Goal: Transaction & Acquisition: Purchase product/service

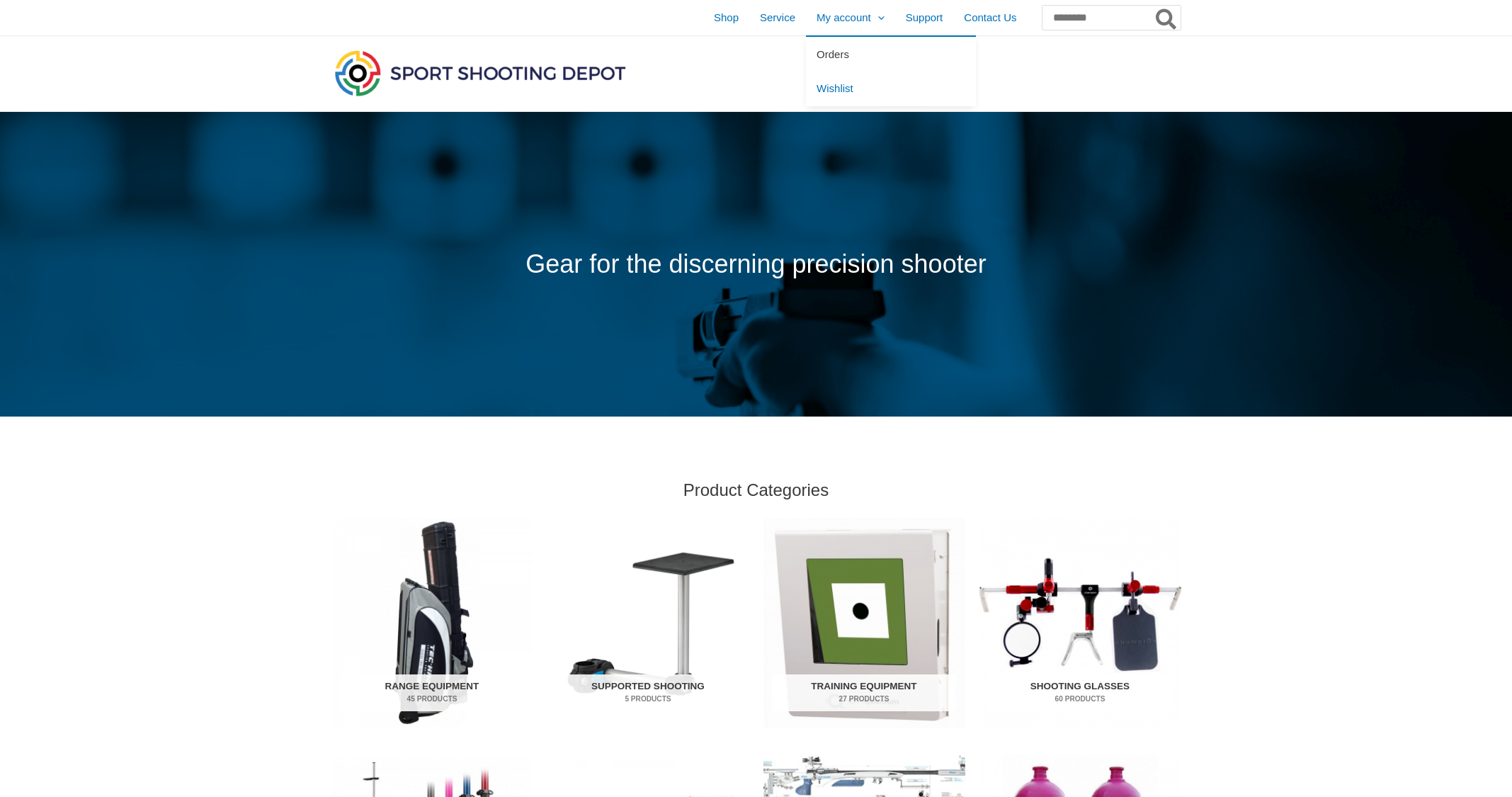
click at [820, 53] on link "Orders" at bounding box center [891, 54] width 170 height 35
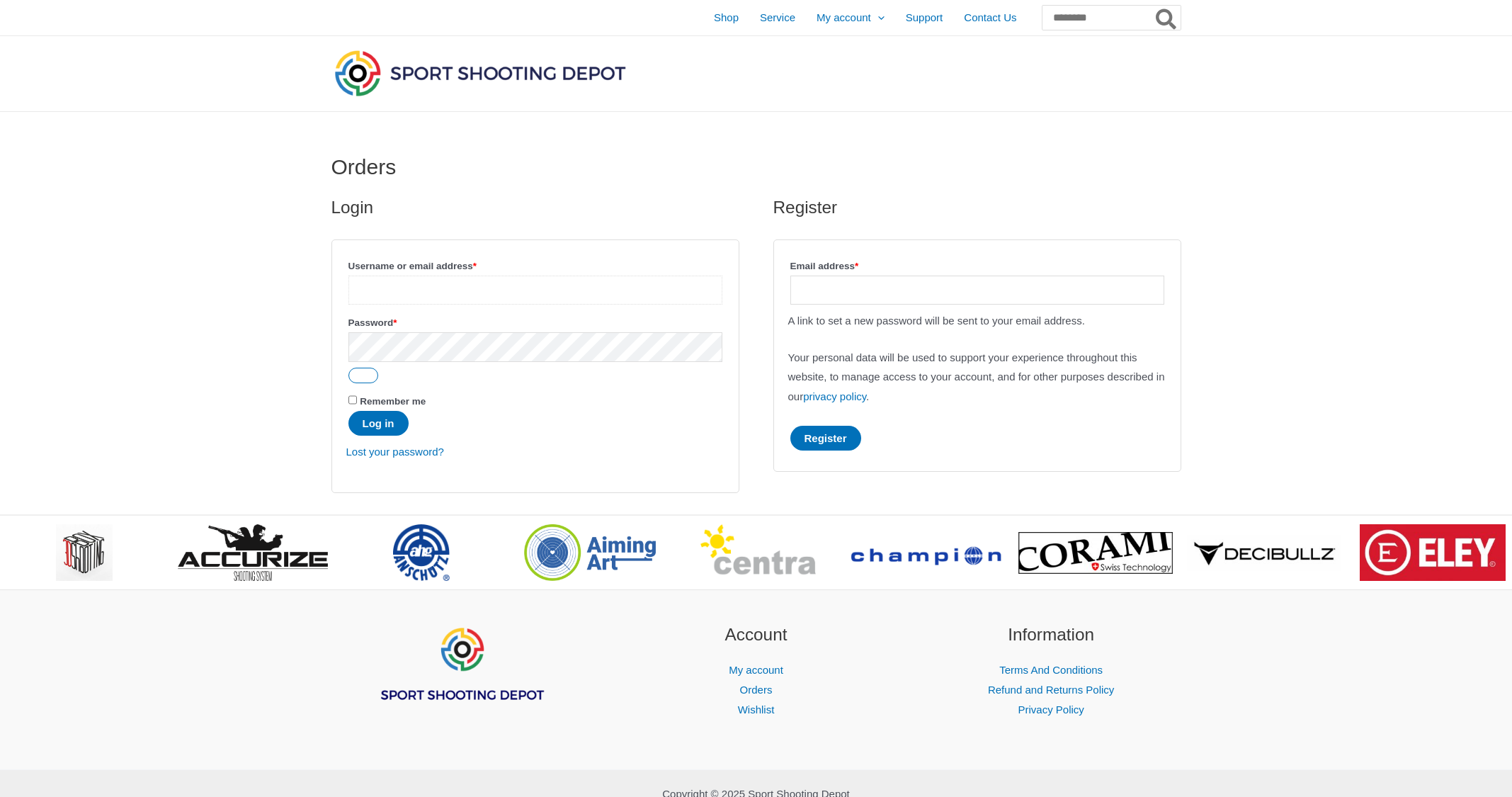
click at [483, 290] on input "Username or email address * Required" at bounding box center [536, 290] width 374 height 29
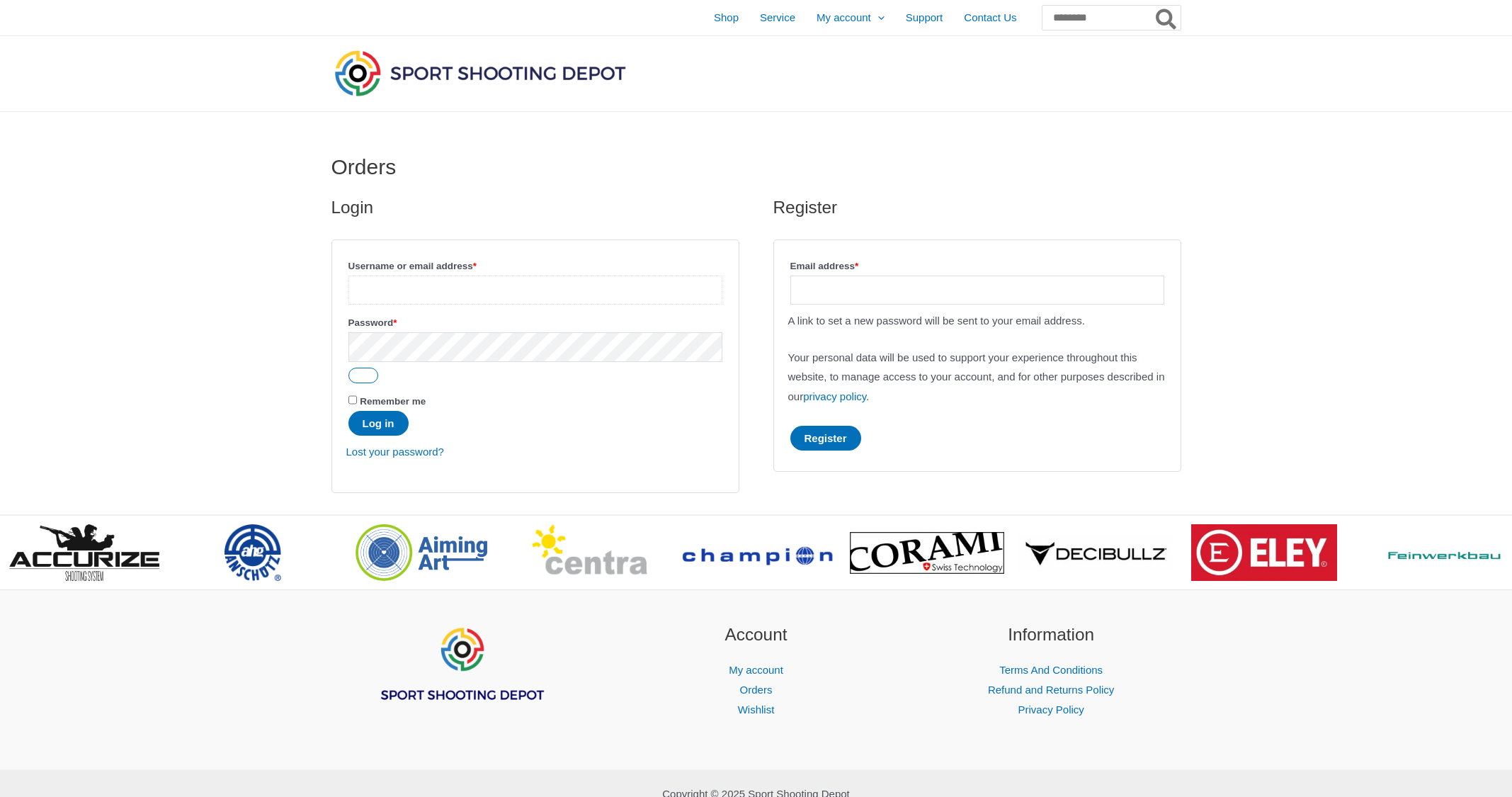
click at [424, 285] on input "Username or email address * Required" at bounding box center [536, 290] width 374 height 29
type input "**********"
click at [380, 424] on button "Log in" at bounding box center [379, 423] width 60 height 25
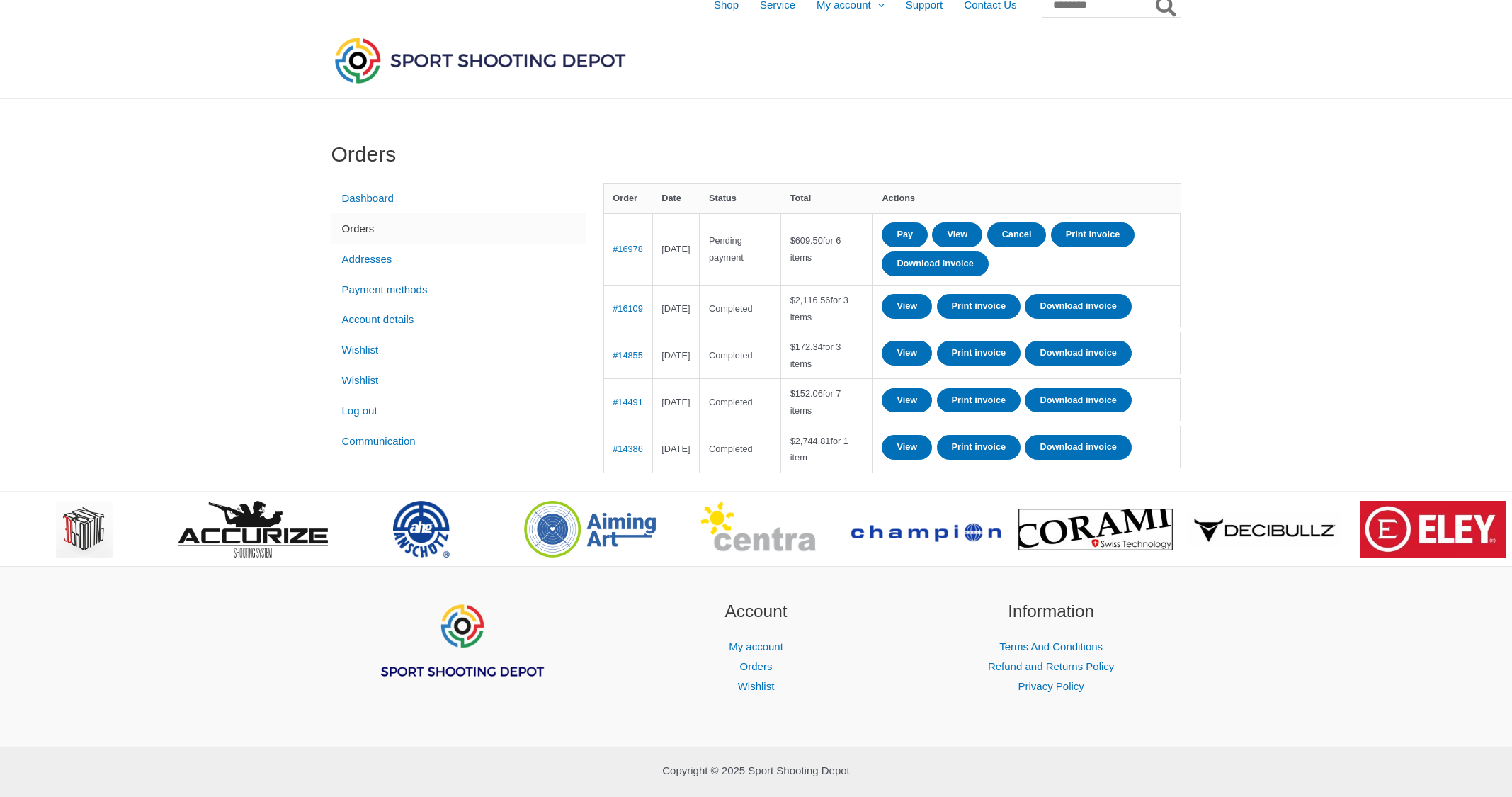
scroll to position [23, 0]
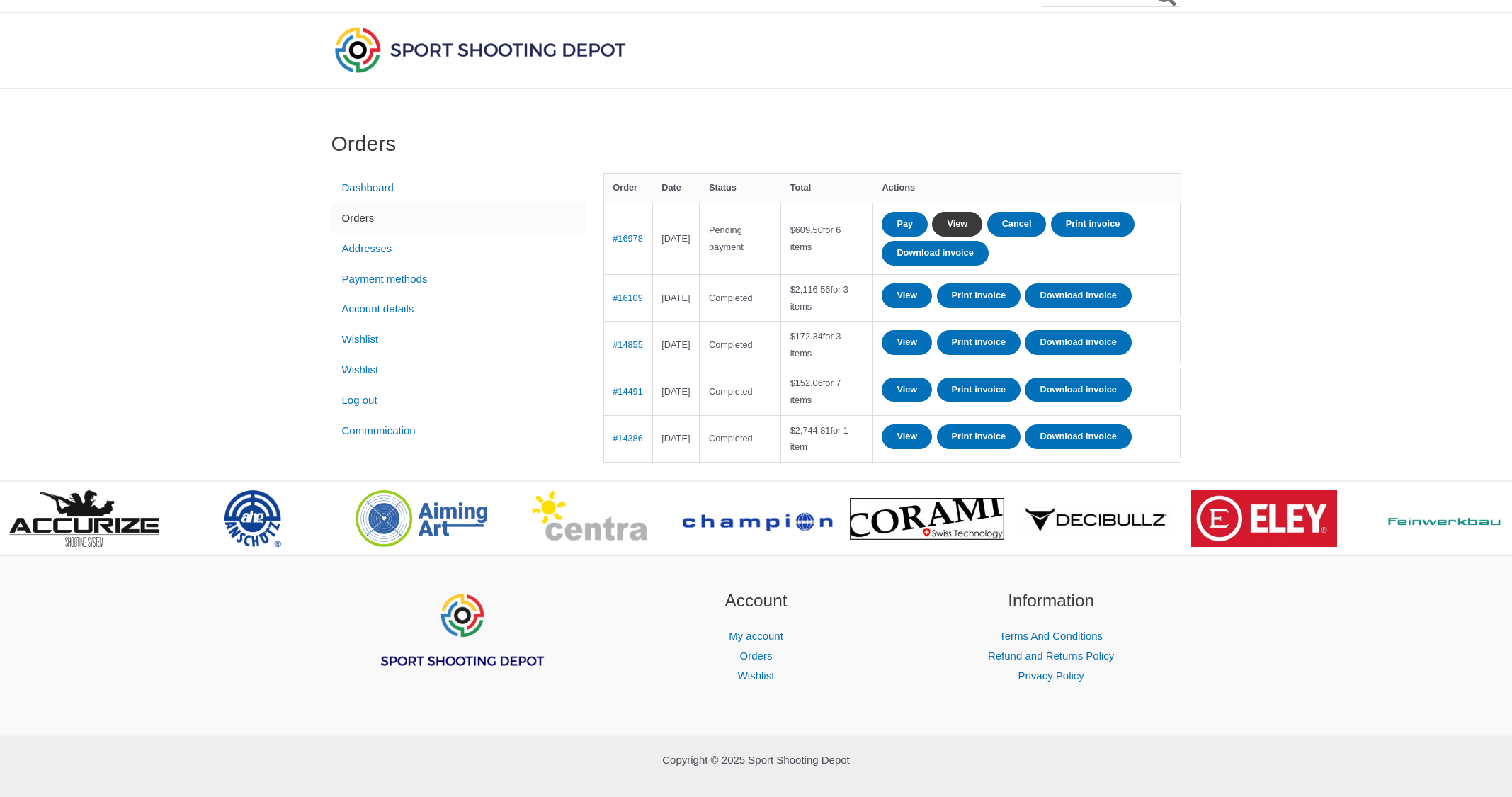
click at [982, 220] on link "View" at bounding box center [957, 224] width 50 height 25
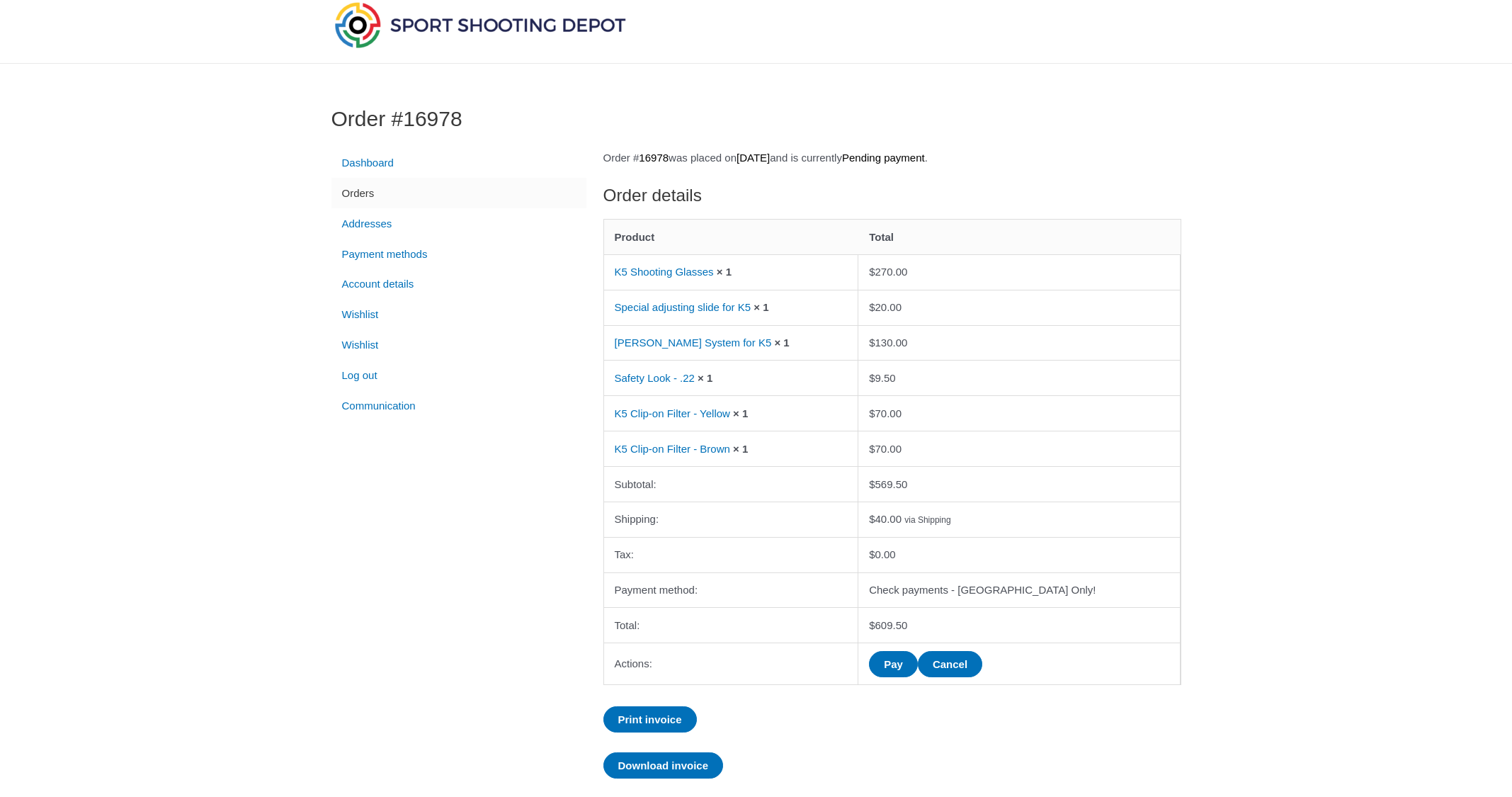
scroll to position [50, 0]
click at [859, 513] on th "Shipping:" at bounding box center [732, 517] width 255 height 36
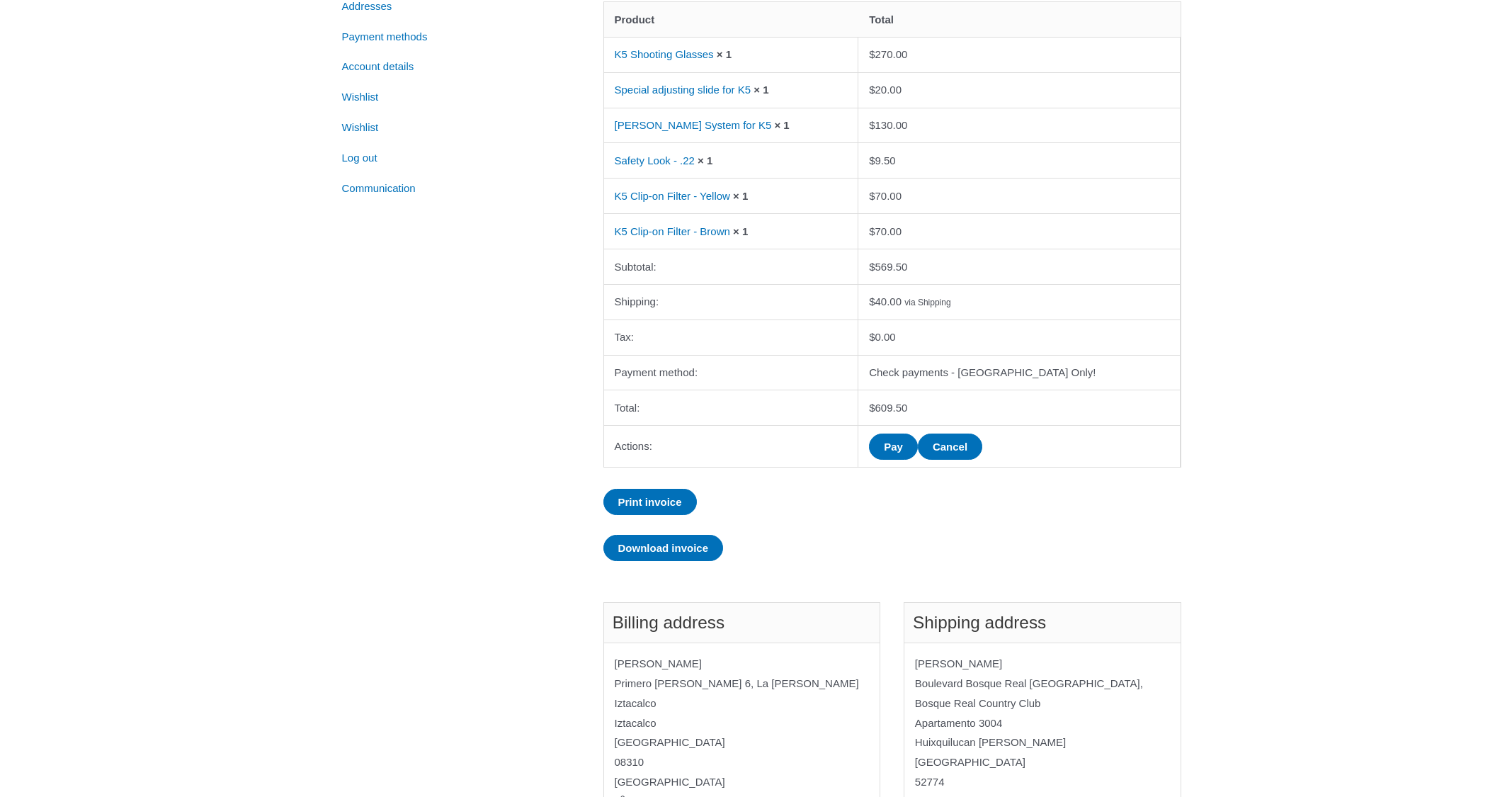
scroll to position [172, 0]
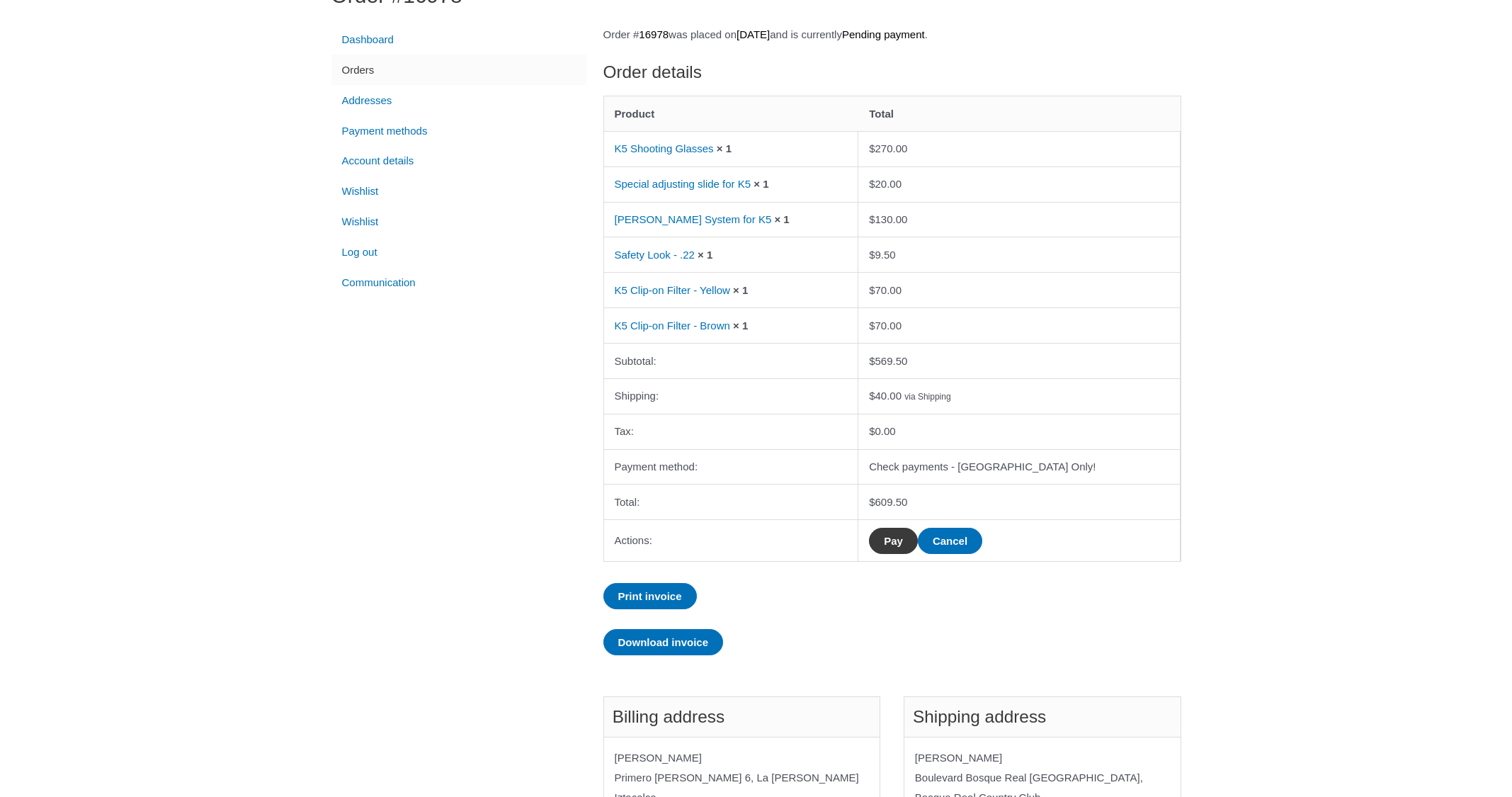
click at [918, 534] on link "Pay" at bounding box center [893, 541] width 49 height 26
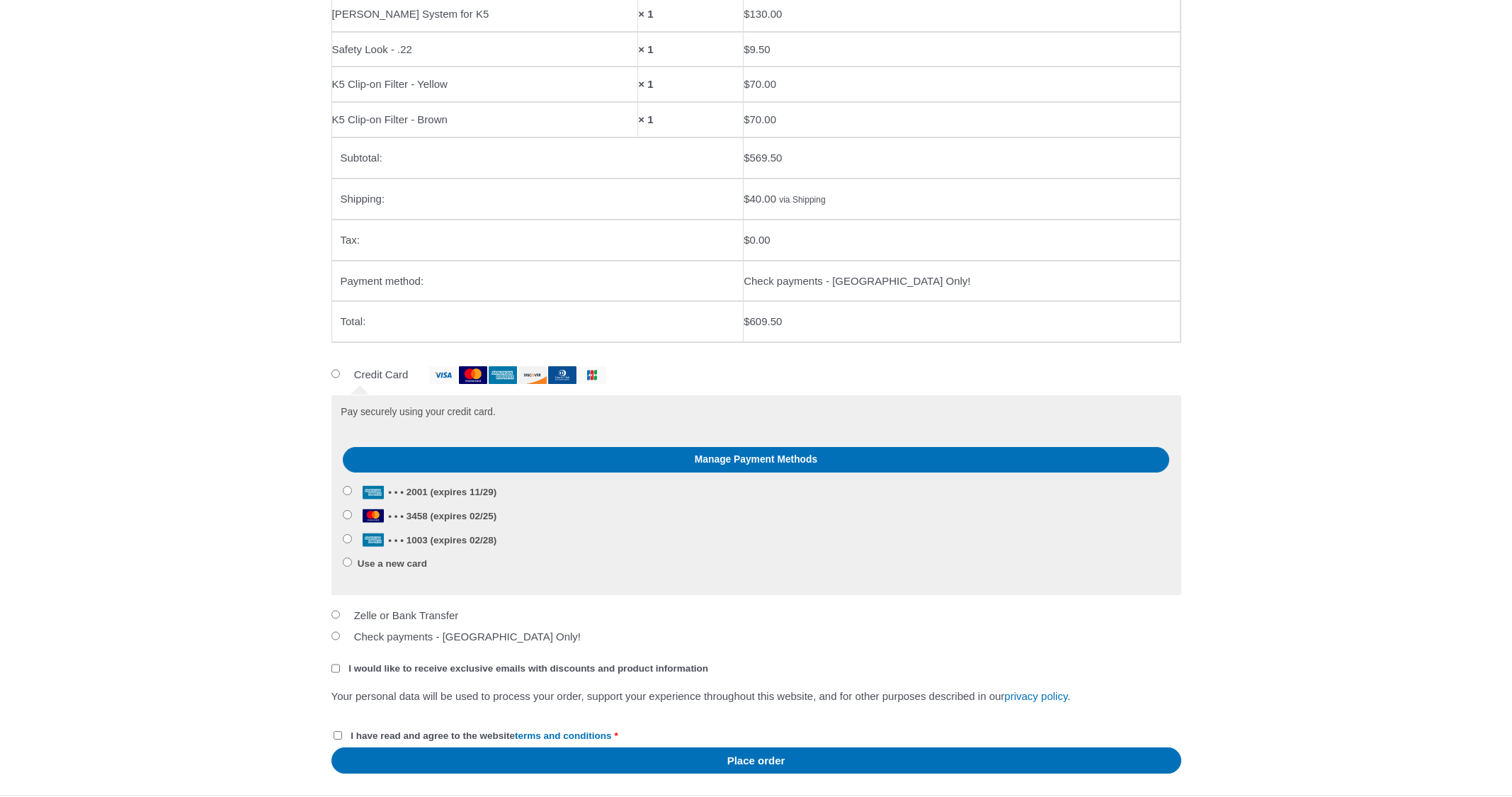
scroll to position [407, 0]
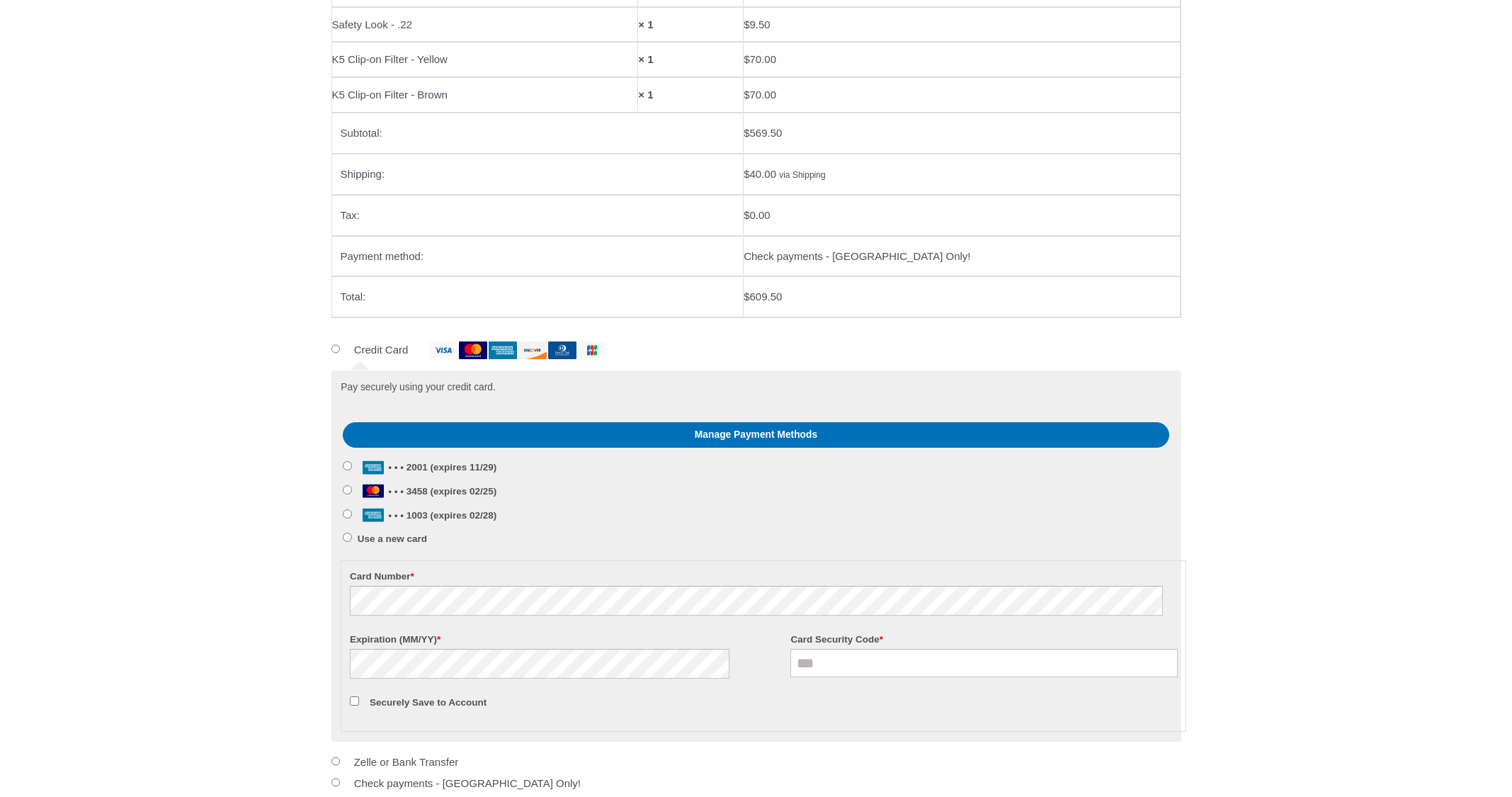
type input "****"
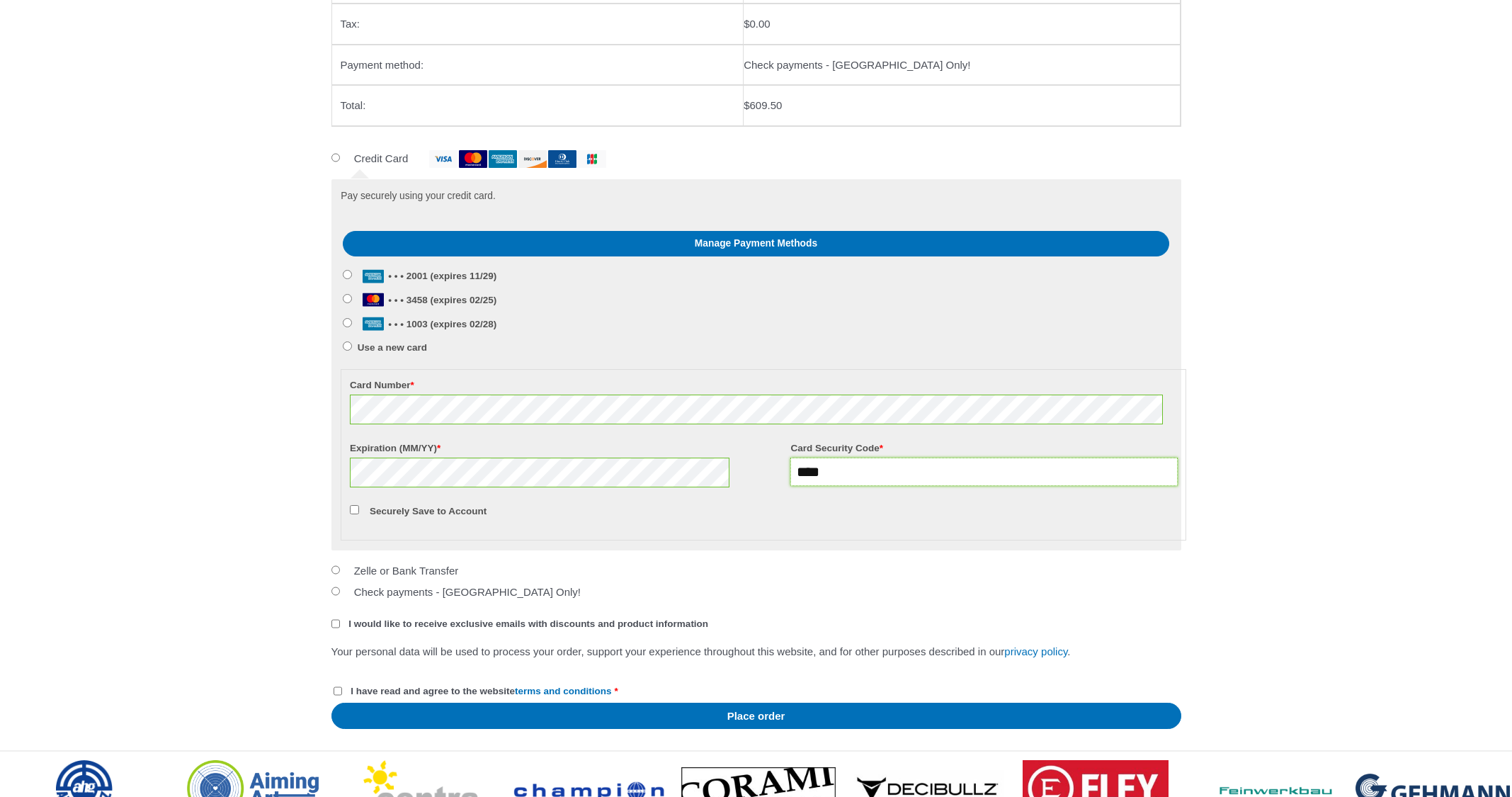
scroll to position [799, 0]
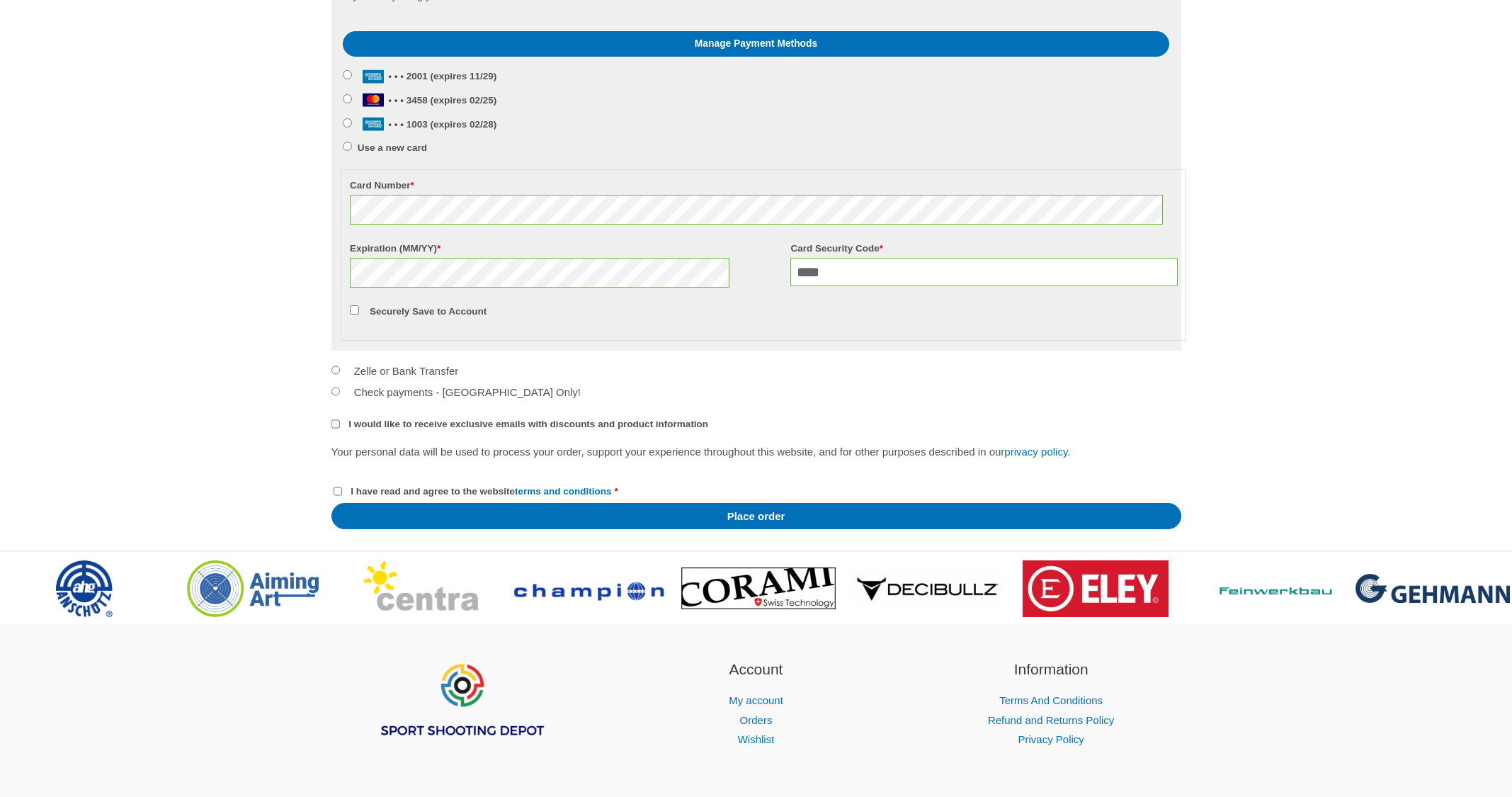
click at [397, 312] on p "Securely Save to Account" at bounding box center [764, 312] width 833 height 23
click at [378, 306] on label "Securely Save to Account" at bounding box center [427, 312] width 117 height 11
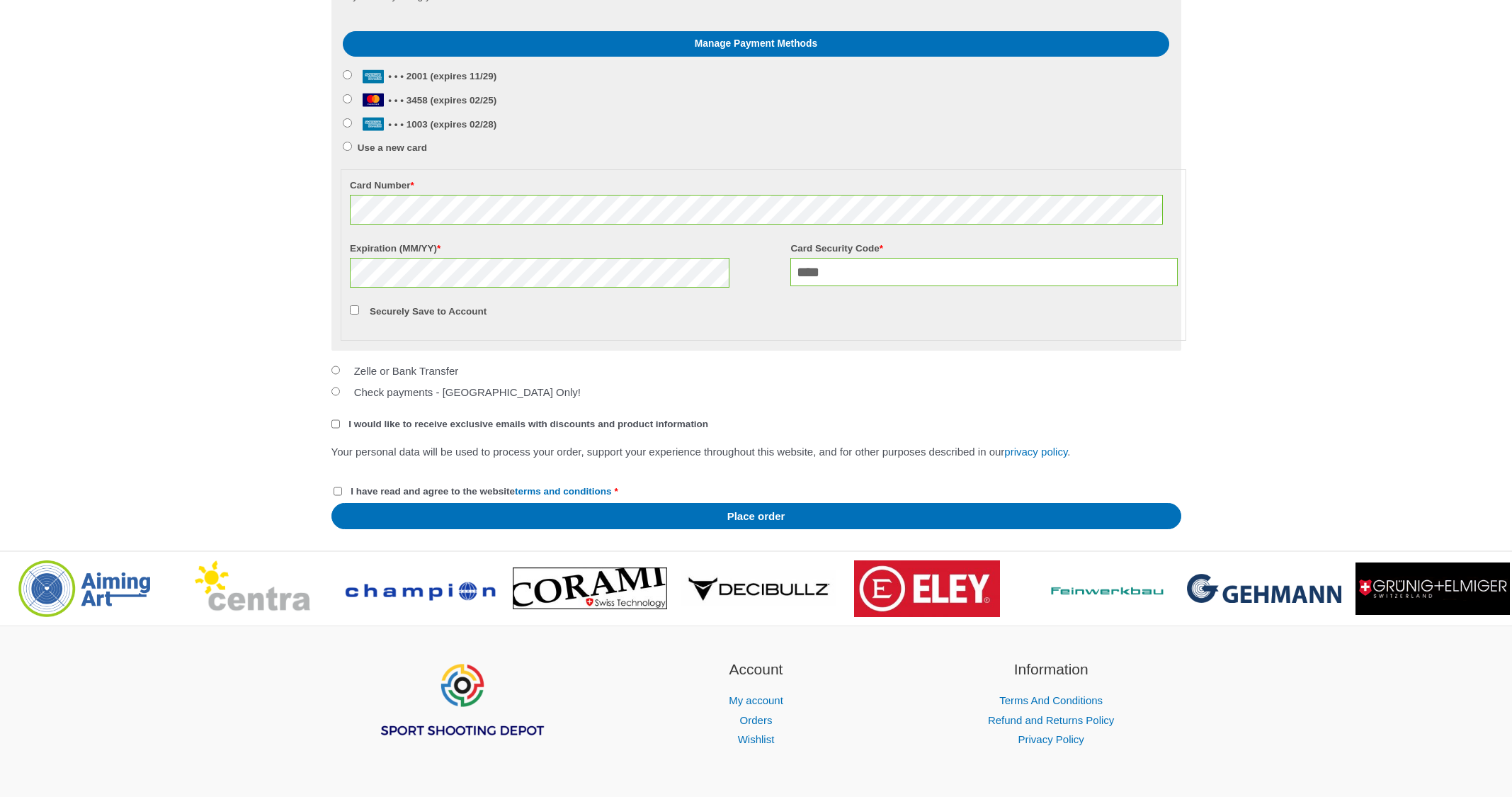
click at [338, 419] on label "I would like to receive exclusive emails with discounts and product information" at bounding box center [520, 424] width 377 height 11
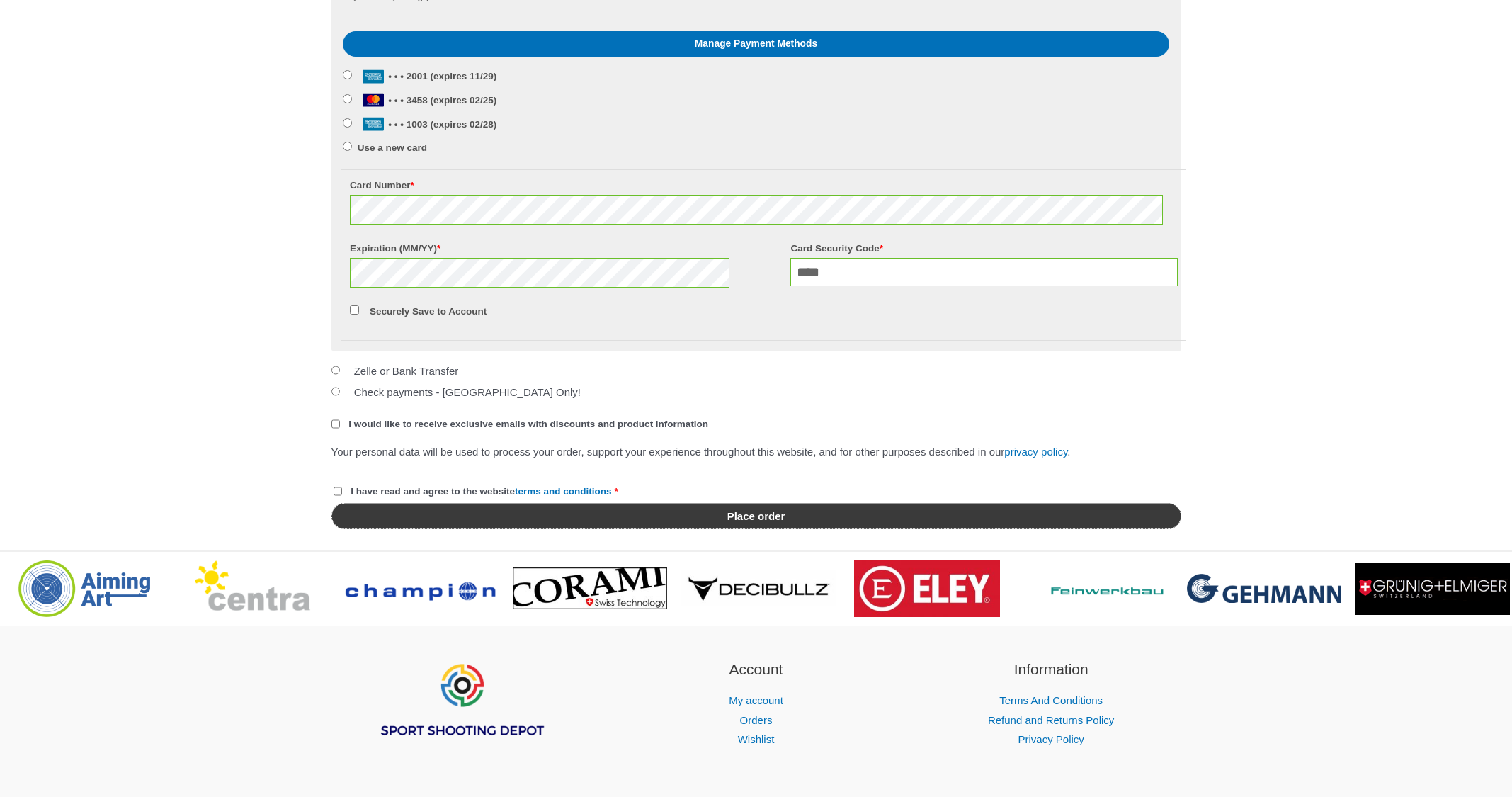
click at [659, 529] on button "Place order" at bounding box center [757, 516] width 850 height 26
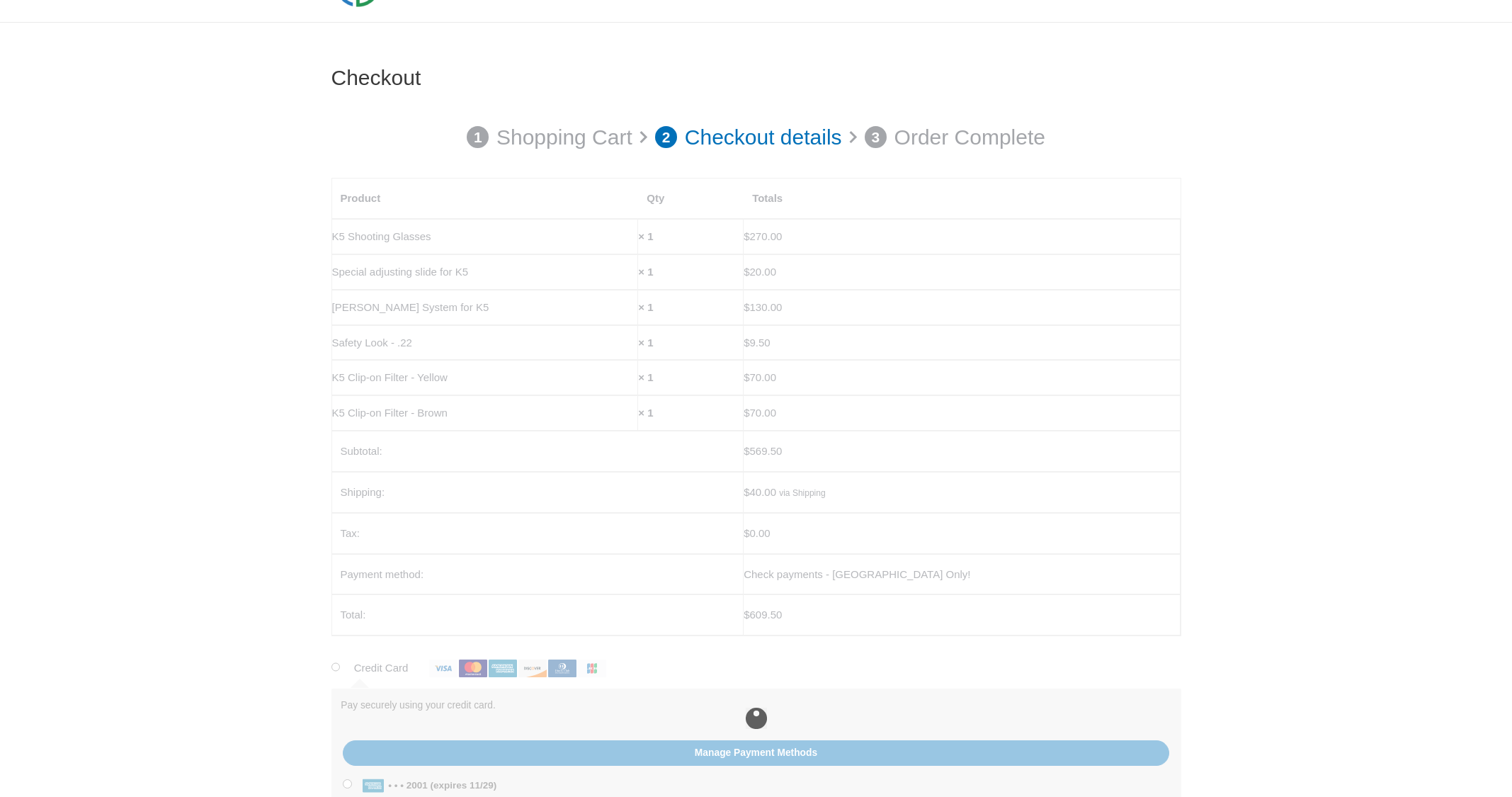
scroll to position [83, 0]
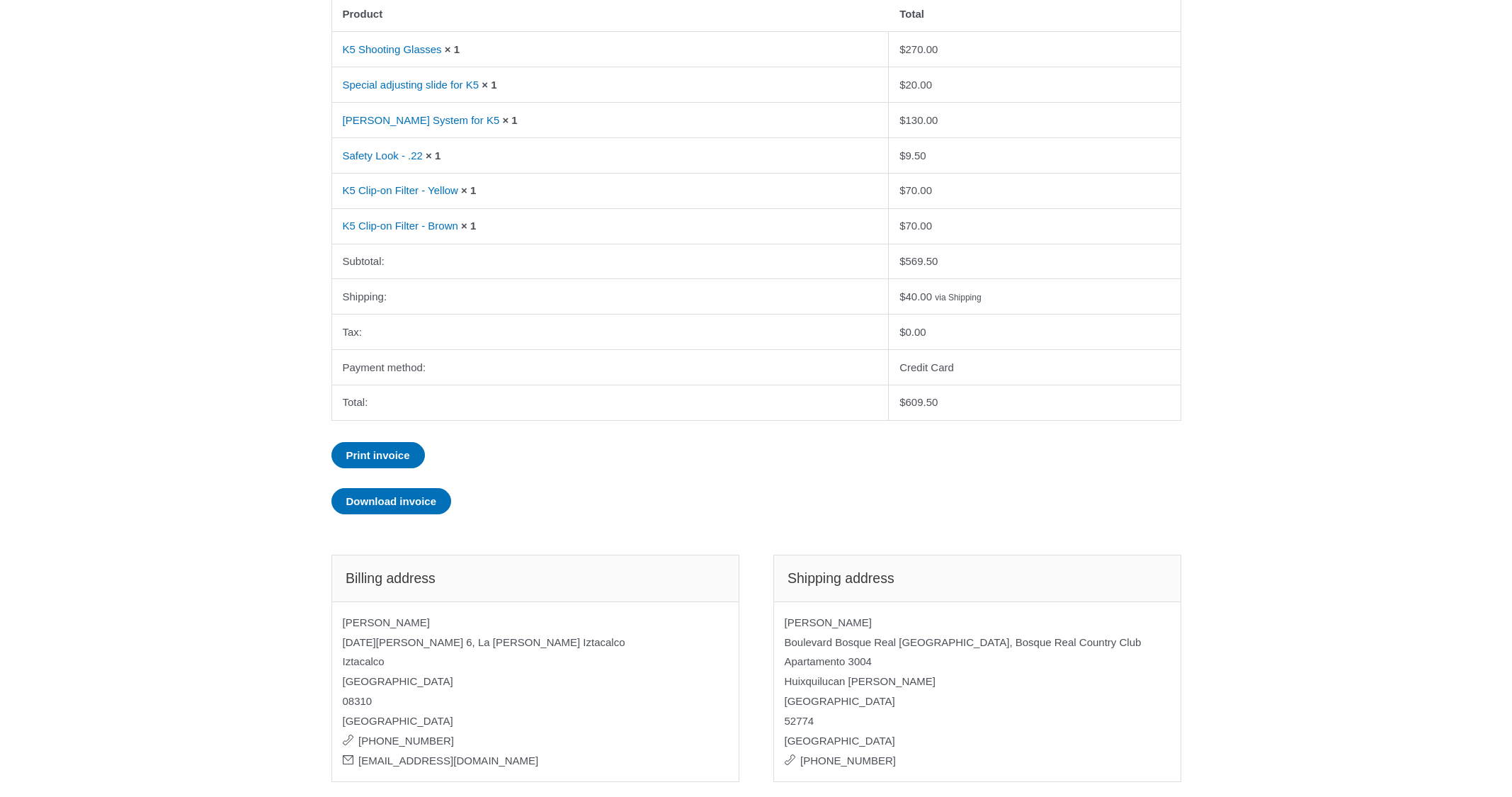
scroll to position [620, 0]
